Goal: Information Seeking & Learning: Compare options

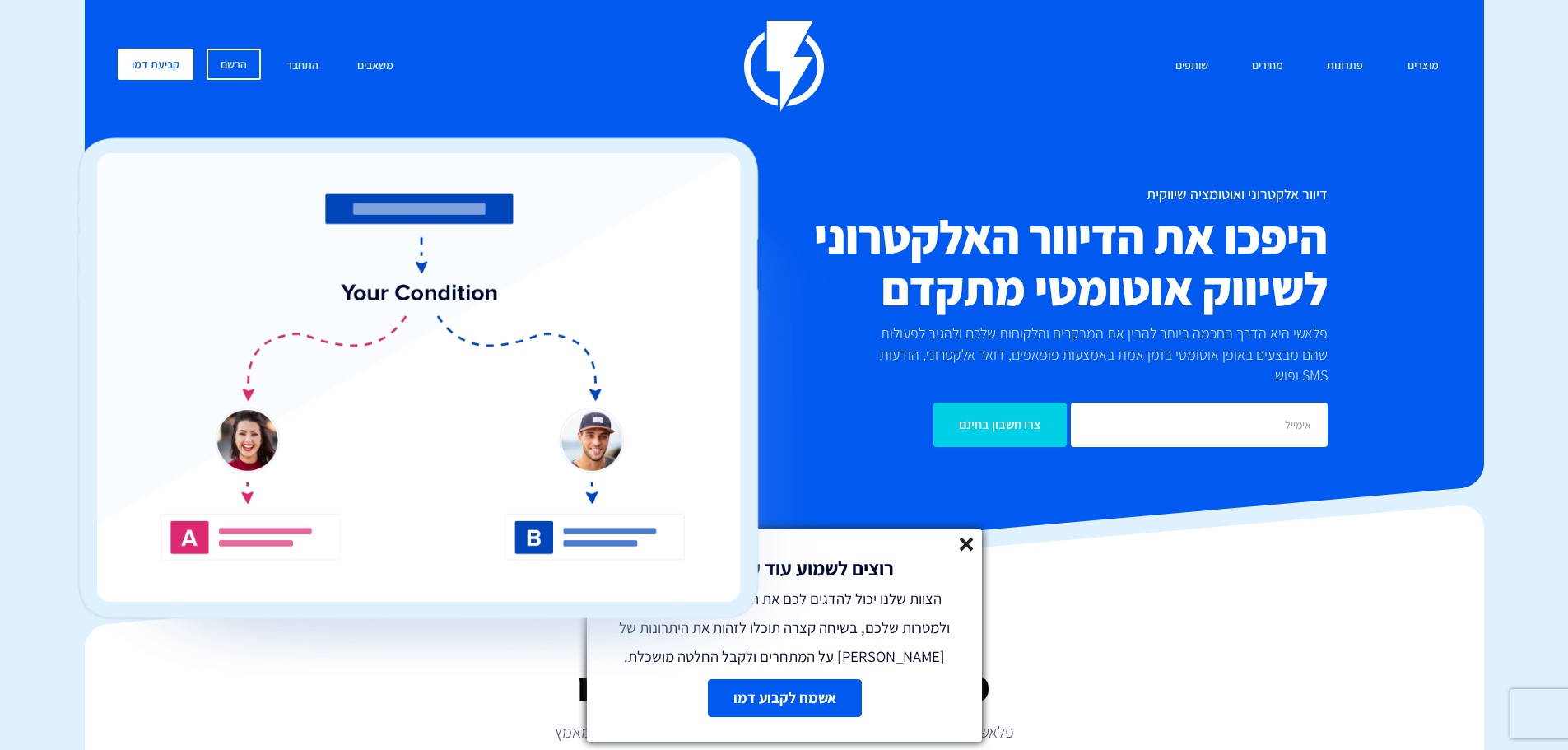
click at [969, 545] on icon at bounding box center [967, 545] width 14 height 14
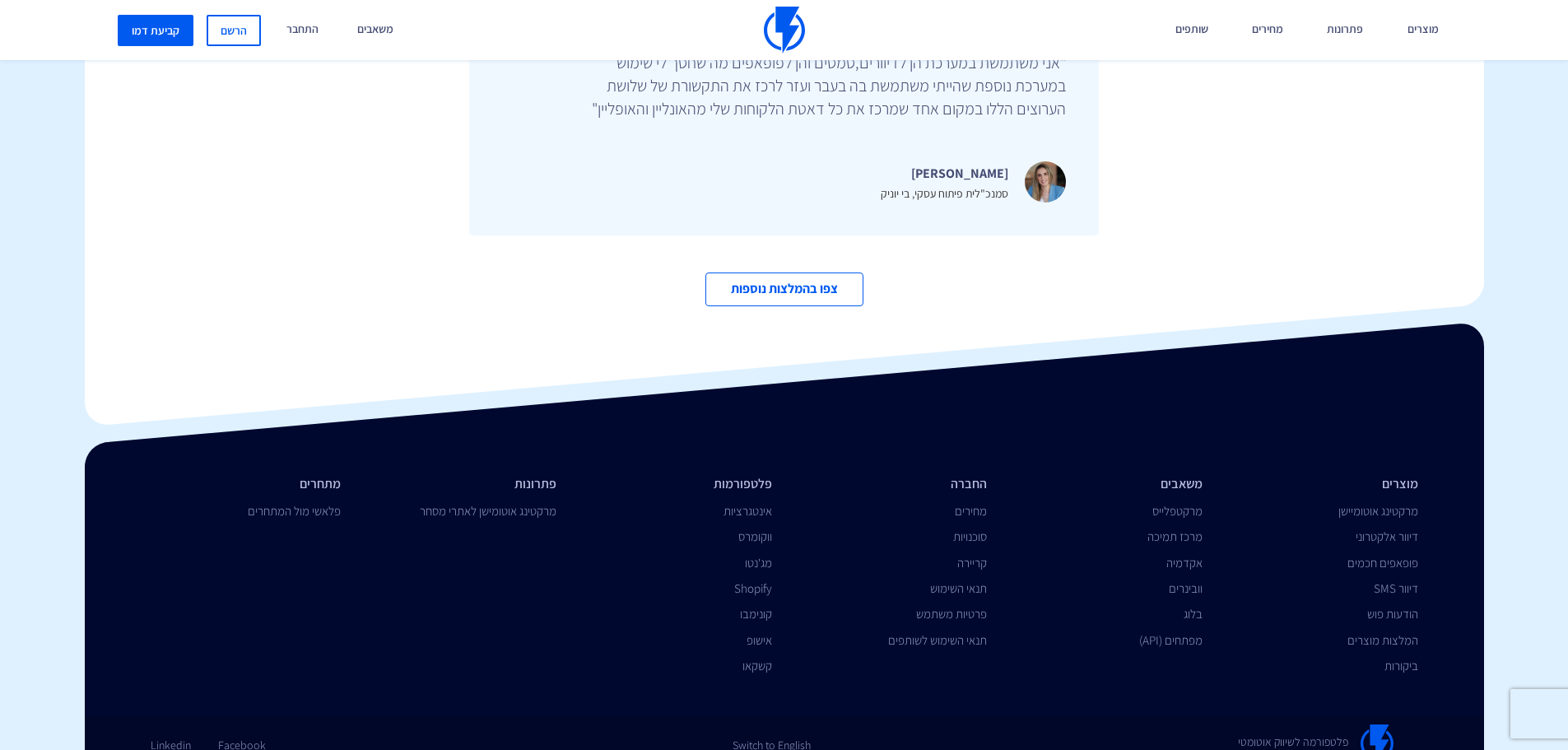
scroll to position [5676, 0]
click at [293, 503] on link "פלאשי מול המתחרים" at bounding box center [295, 511] width 93 height 16
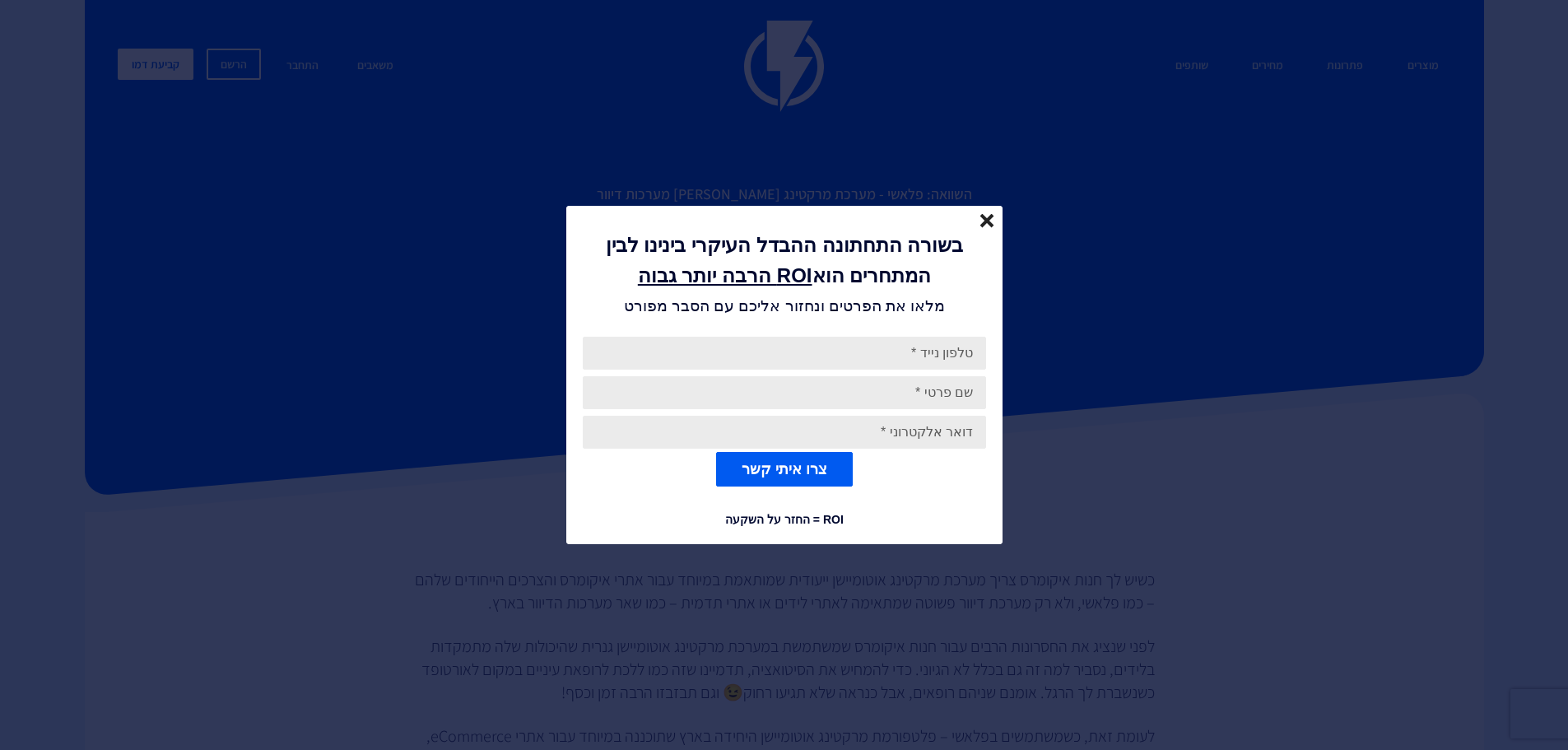
click at [994, 227] on div "בשורה התחתונה ההבדל העיקרי בינינו לבין המתחרים הוא ROI הרבה יותר גבוה מלאו את ה…" at bounding box center [785, 263] width 437 height 114
click at [990, 220] on icon "close" at bounding box center [987, 221] width 14 height 14
